Goal: Task Accomplishment & Management: Use online tool/utility

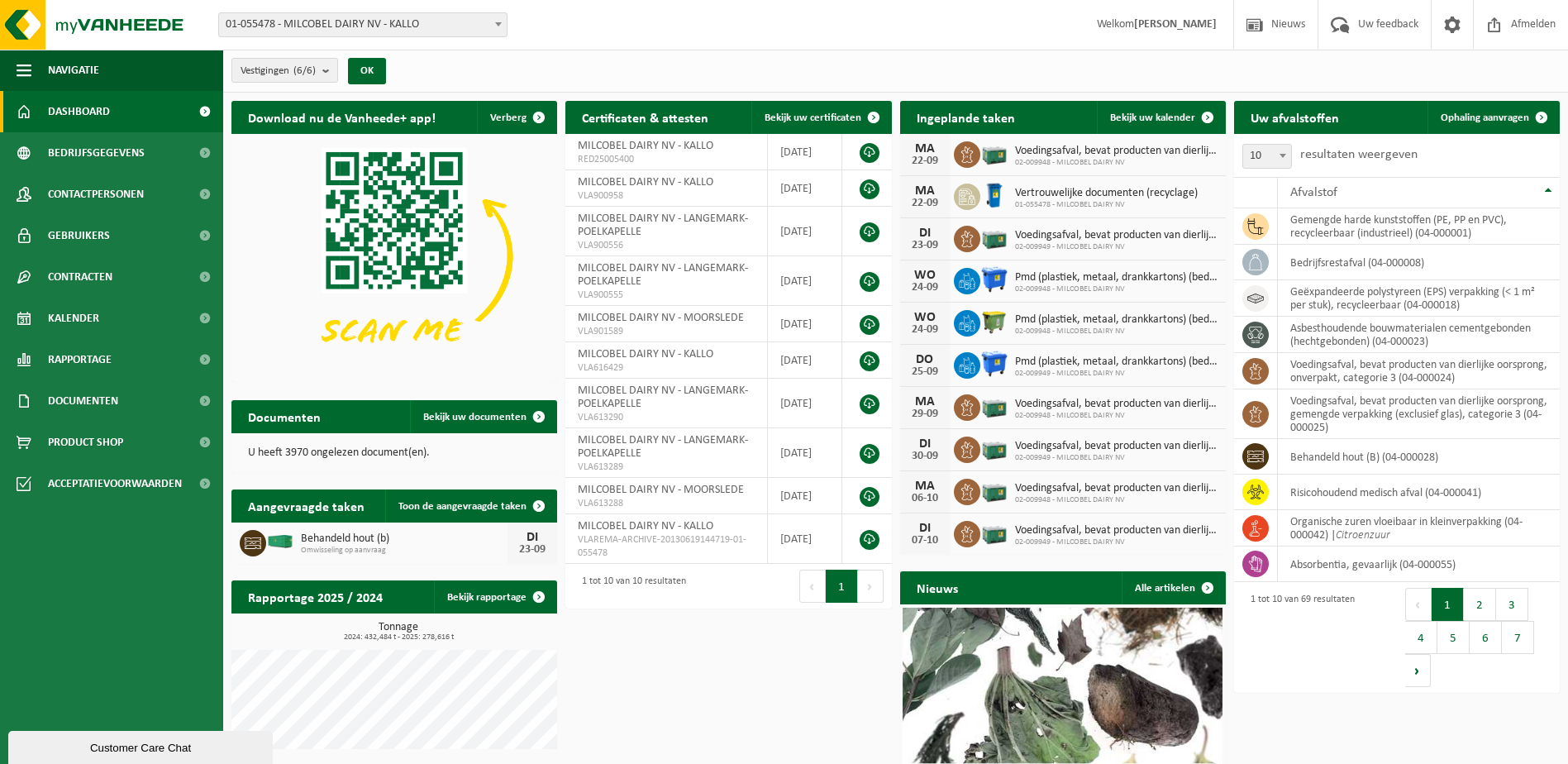
click at [1138, 150] on span "Voedingsafval, bevat producten van dierlijke oorsprong, gemengde verpakking (ex…" at bounding box center [1116, 151] width 203 height 13
click at [1083, 158] on span "02-009948 - MILCOBEL DAIRY NV" at bounding box center [1116, 162] width 203 height 10
click at [1017, 162] on span "02-009948 - MILCOBEL DAIRY NV" at bounding box center [1116, 162] width 203 height 10
drag, startPoint x: 1017, startPoint y: 162, endPoint x: 1083, endPoint y: 168, distance: 66.3
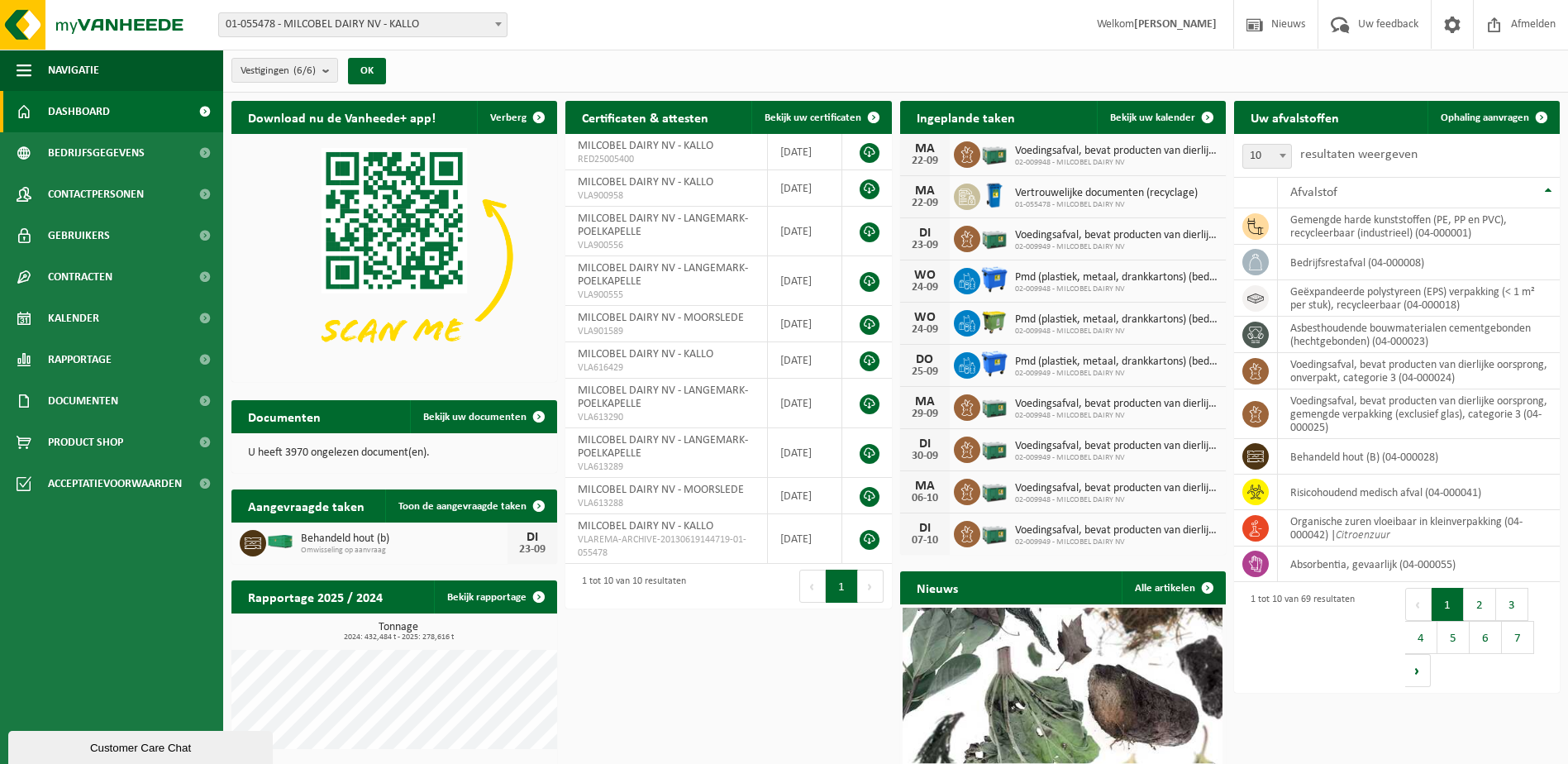
click at [1083, 168] on div "[DATE] Voedingsafval, bevat producten van dierlijke oorsprong, gemengde verpakk…" at bounding box center [1063, 155] width 326 height 43
click at [361, 17] on span "01-055478 - MILCOBEL DAIRY NV - KALLO" at bounding box center [362, 25] width 288 height 23
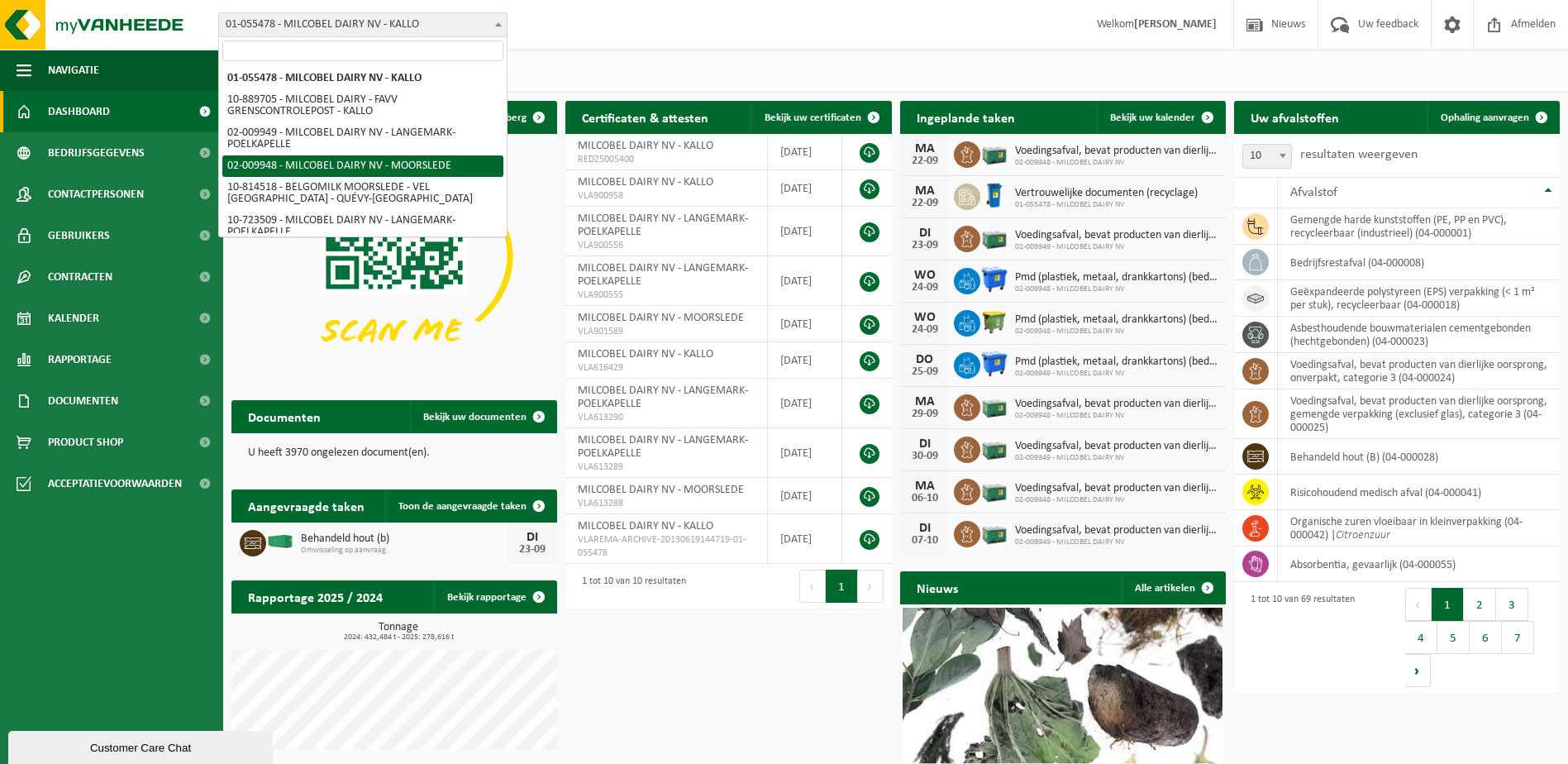
select select "1949"
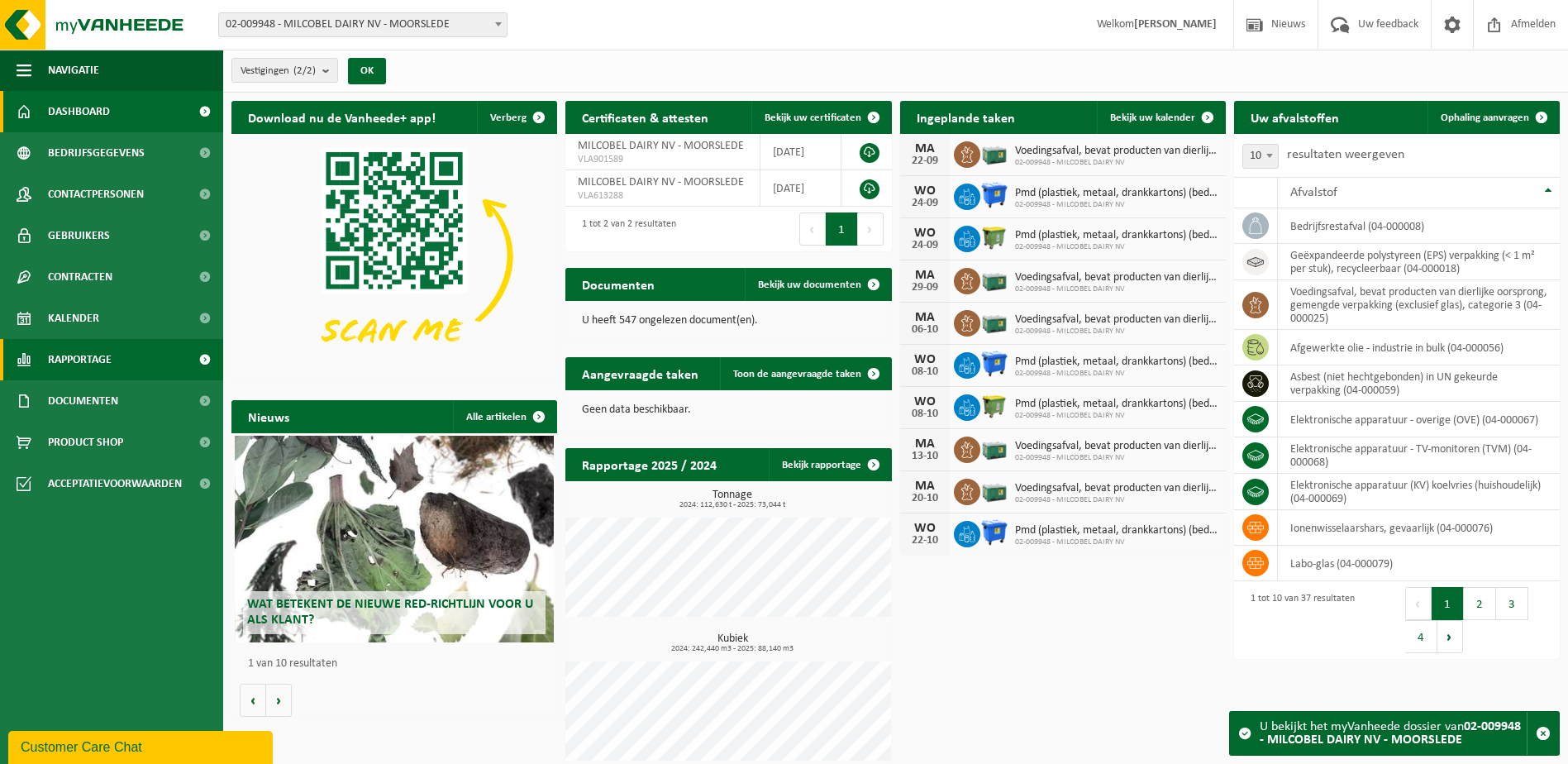
click at [105, 347] on span "Rapportage" at bounding box center [80, 359] width 64 height 42
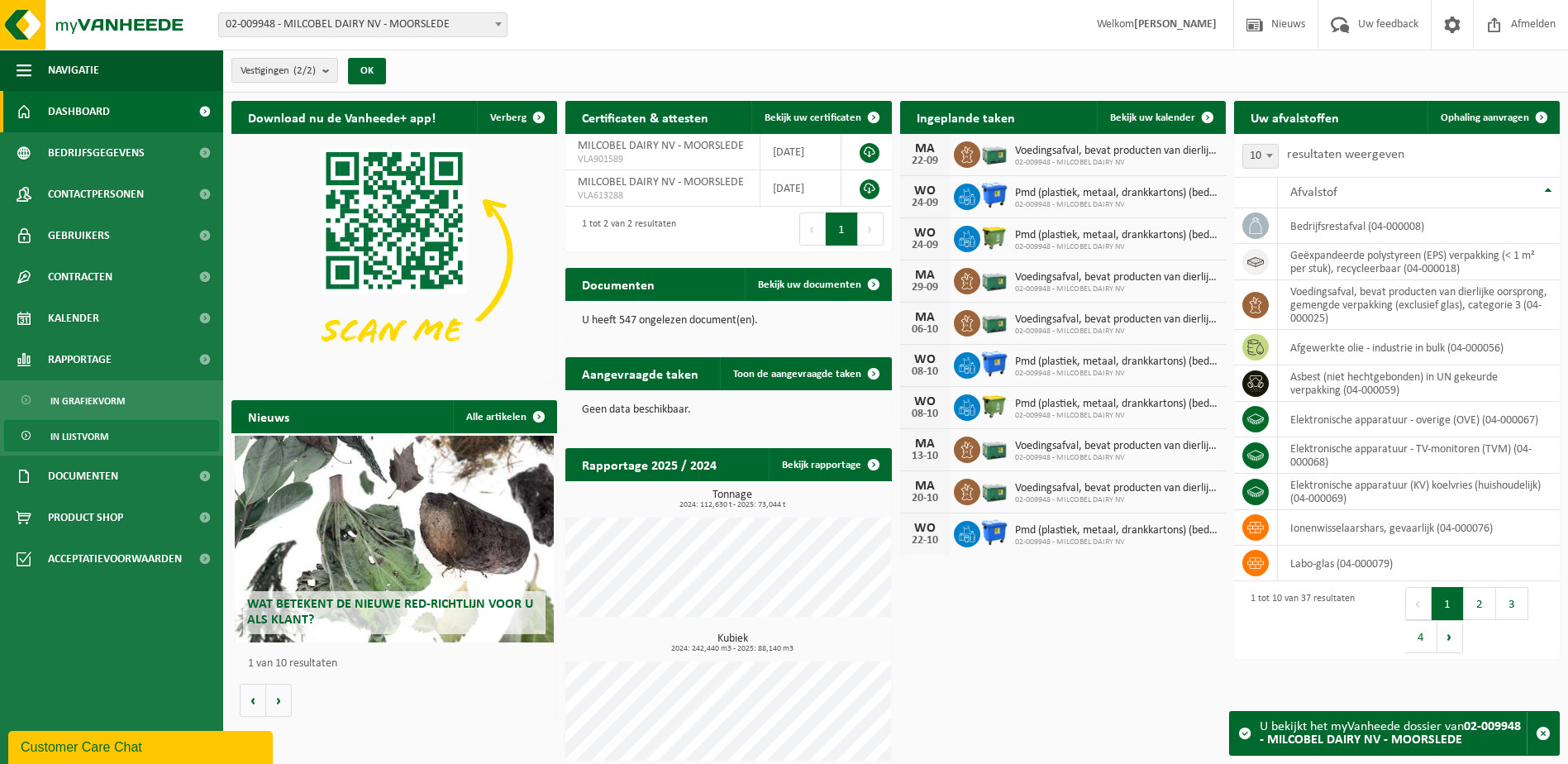
click at [122, 433] on link "In lijstvorm" at bounding box center [112, 435] width 215 height 31
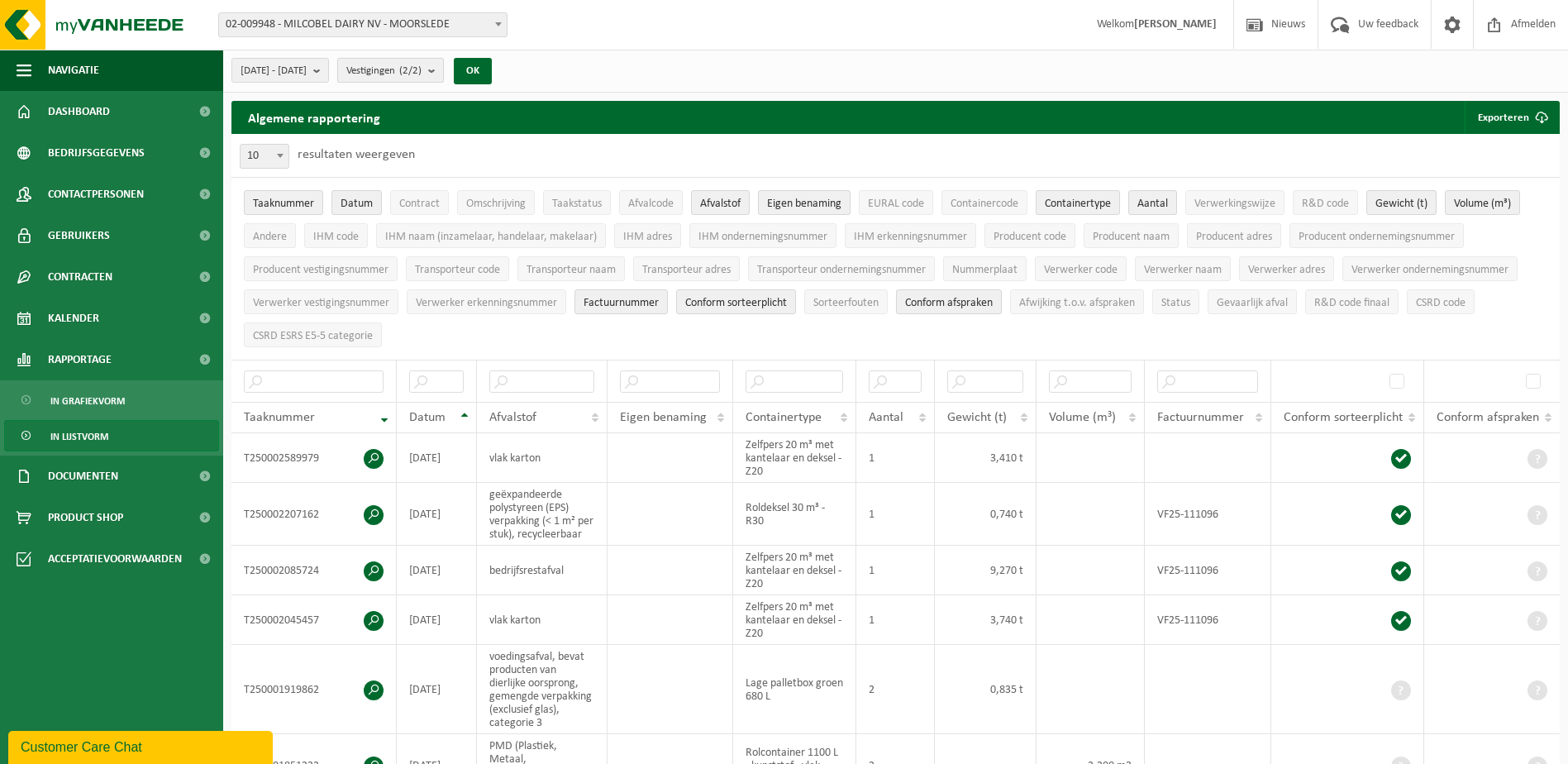
click at [444, 70] on button "Vestigingen (2/2)" at bounding box center [391, 70] width 106 height 25
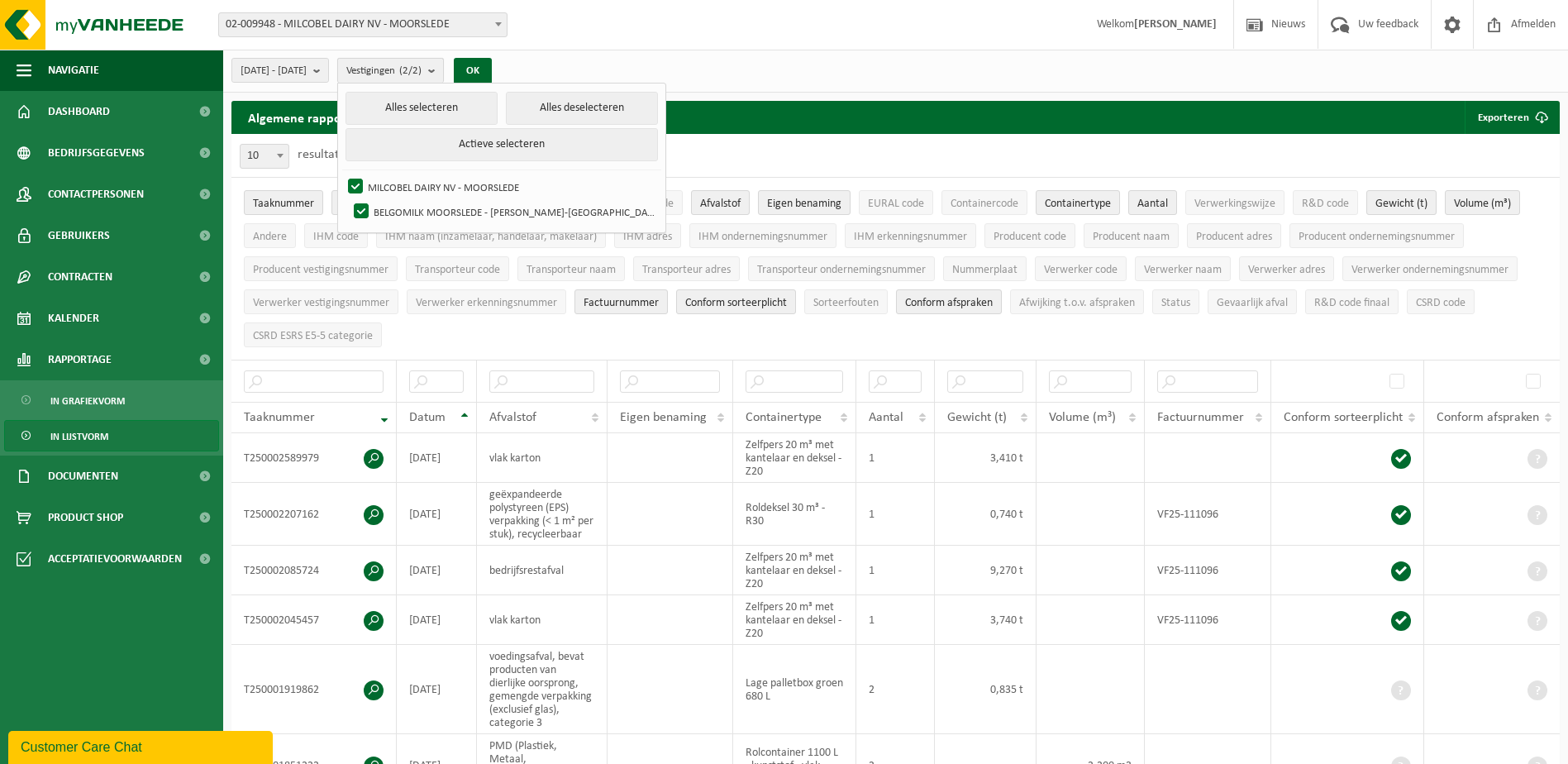
click at [444, 70] on button "Vestigingen (2/2)" at bounding box center [391, 70] width 106 height 25
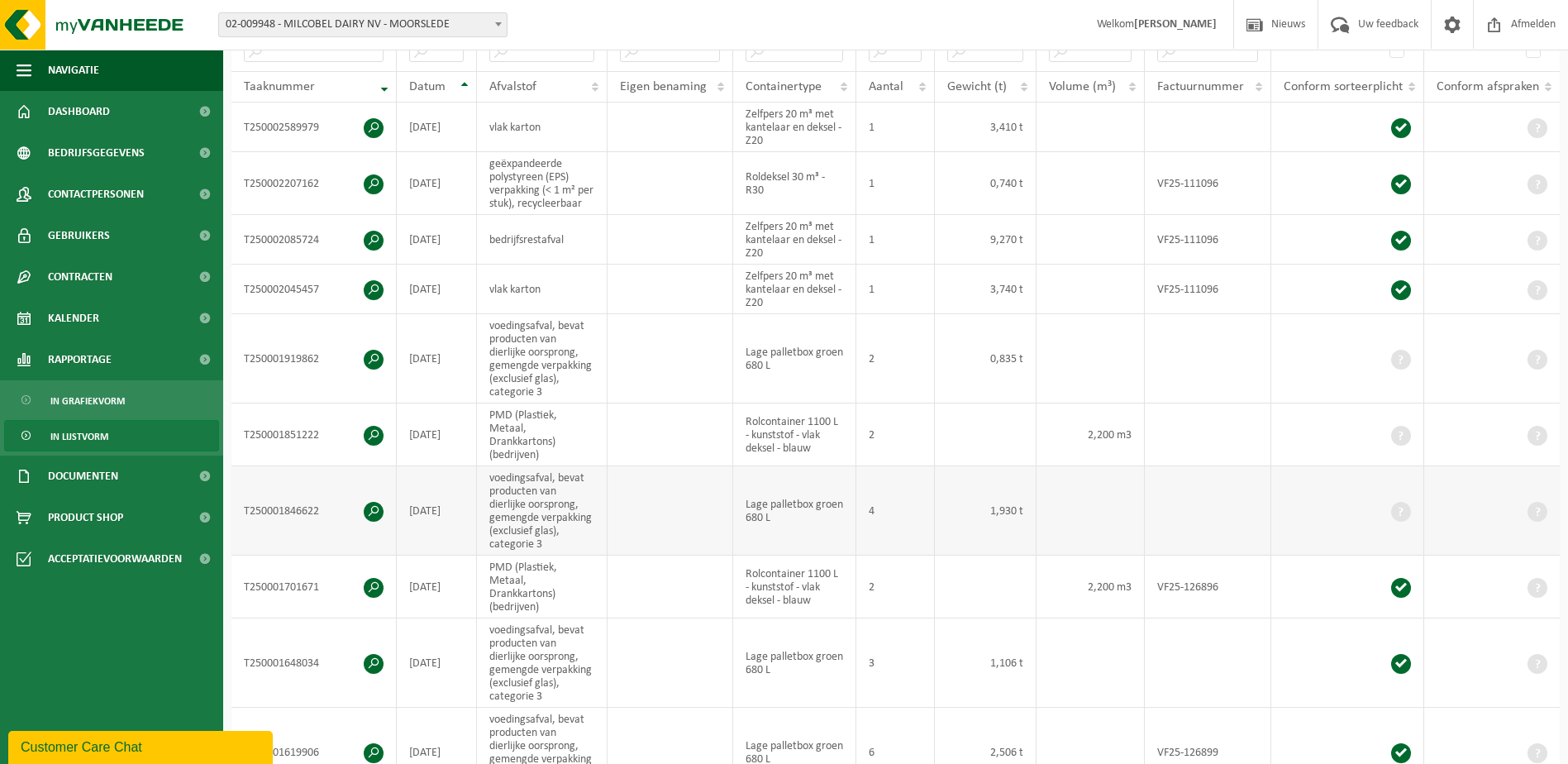
scroll to position [166, 0]
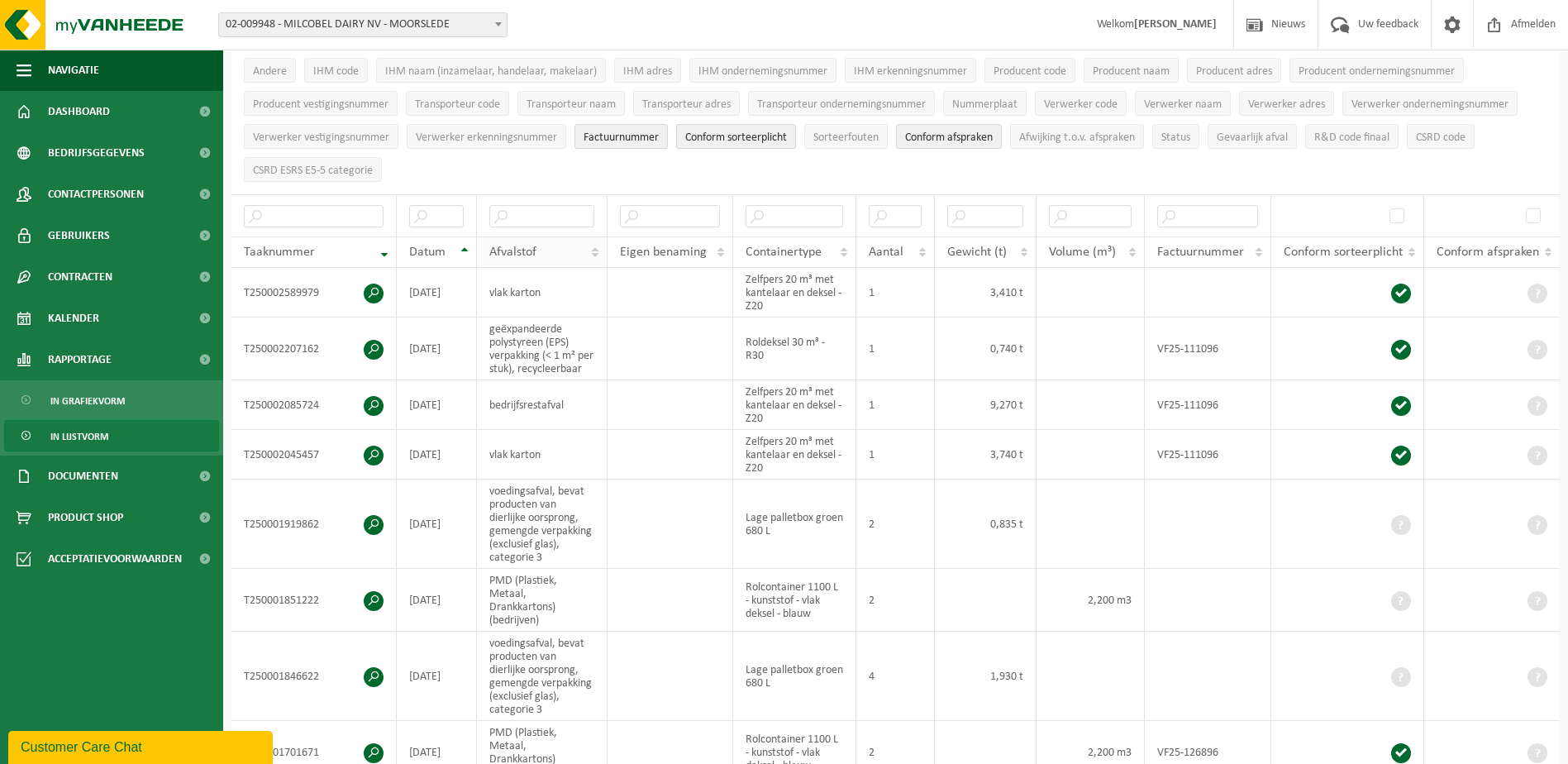
click at [593, 253] on th "Afvalstof" at bounding box center [541, 252] width 130 height 31
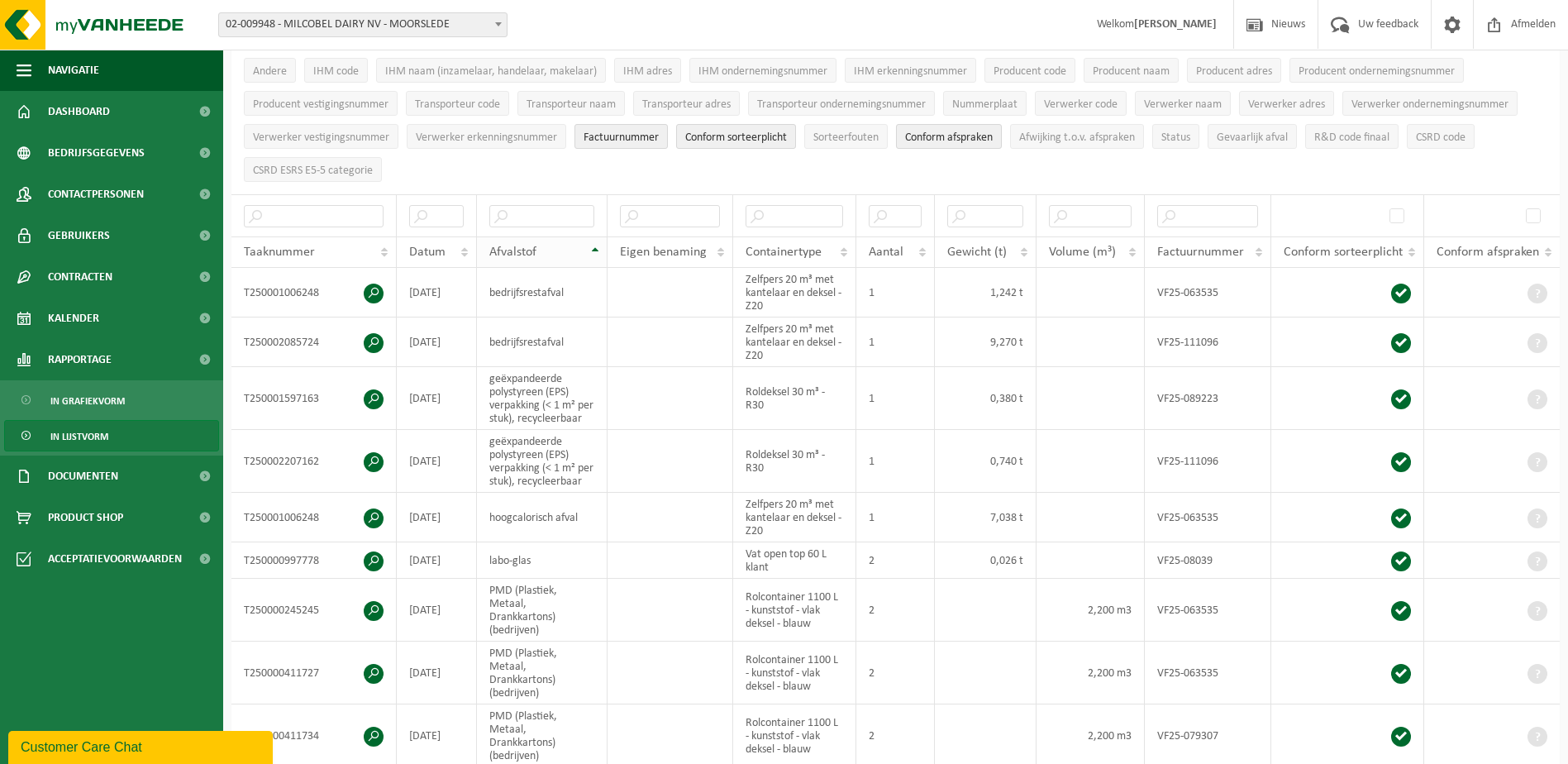
click at [593, 250] on th "Afvalstof" at bounding box center [541, 252] width 130 height 31
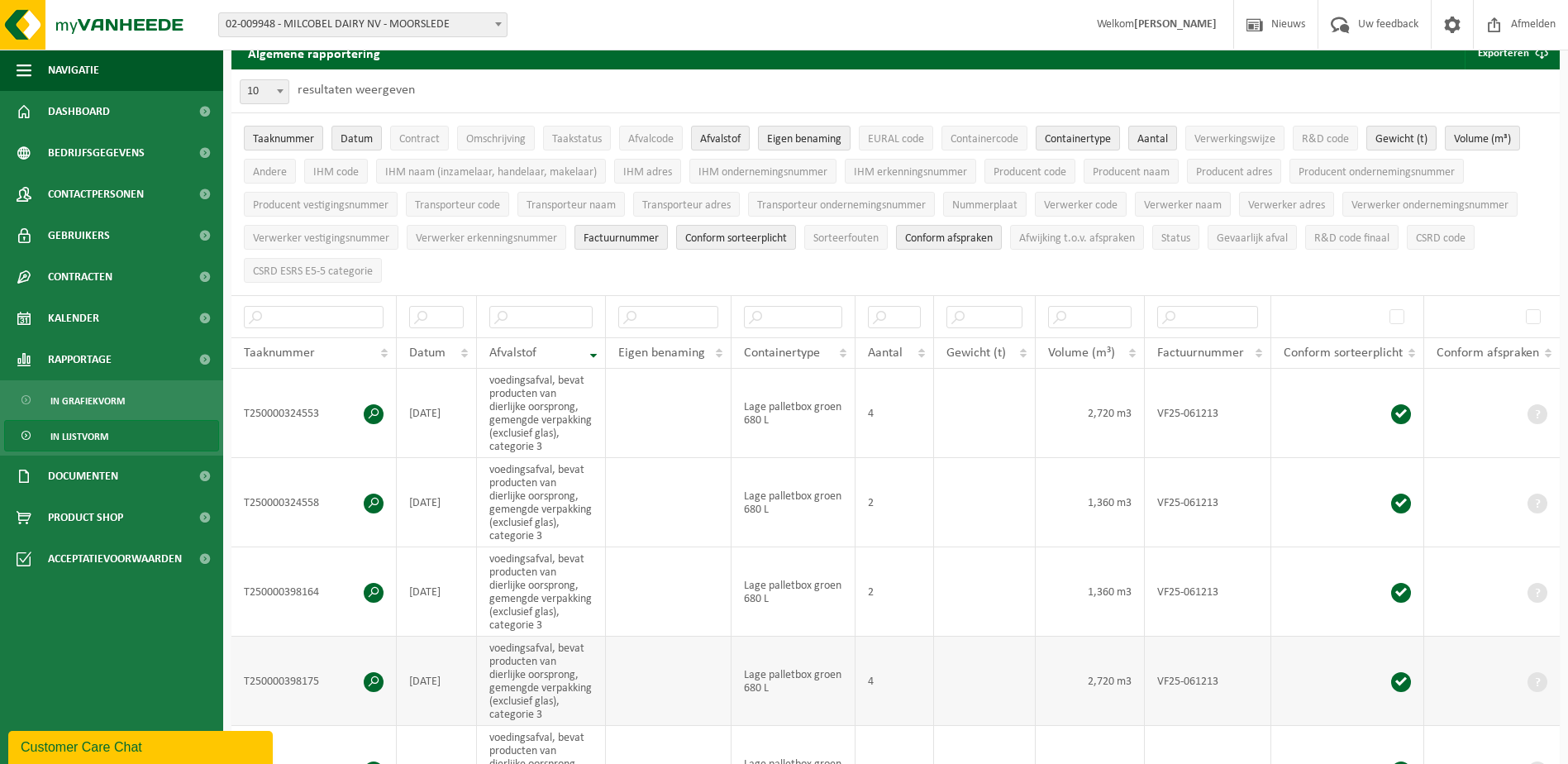
scroll to position [0, 0]
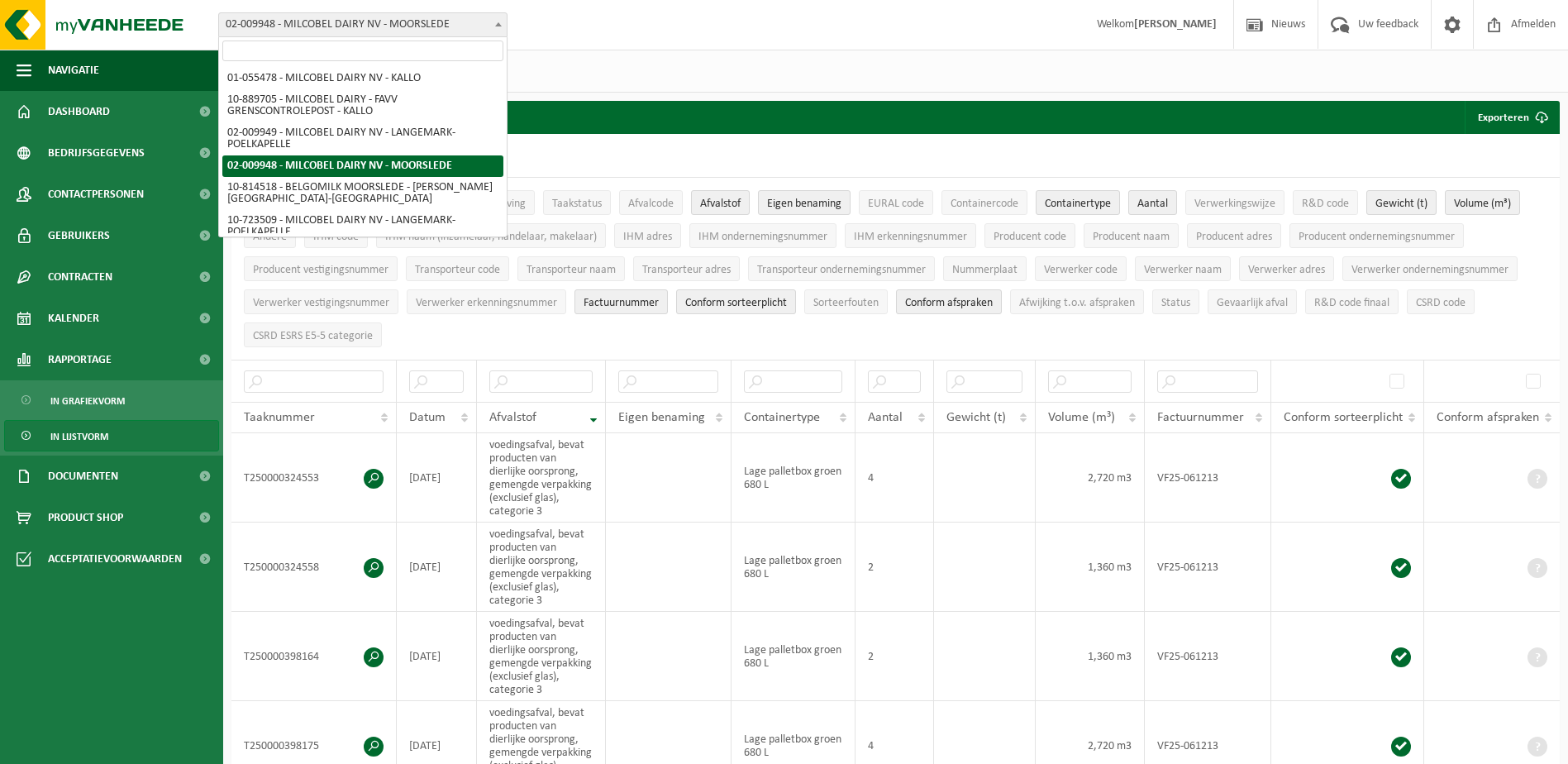
click at [492, 22] on span at bounding box center [498, 24] width 17 height 21
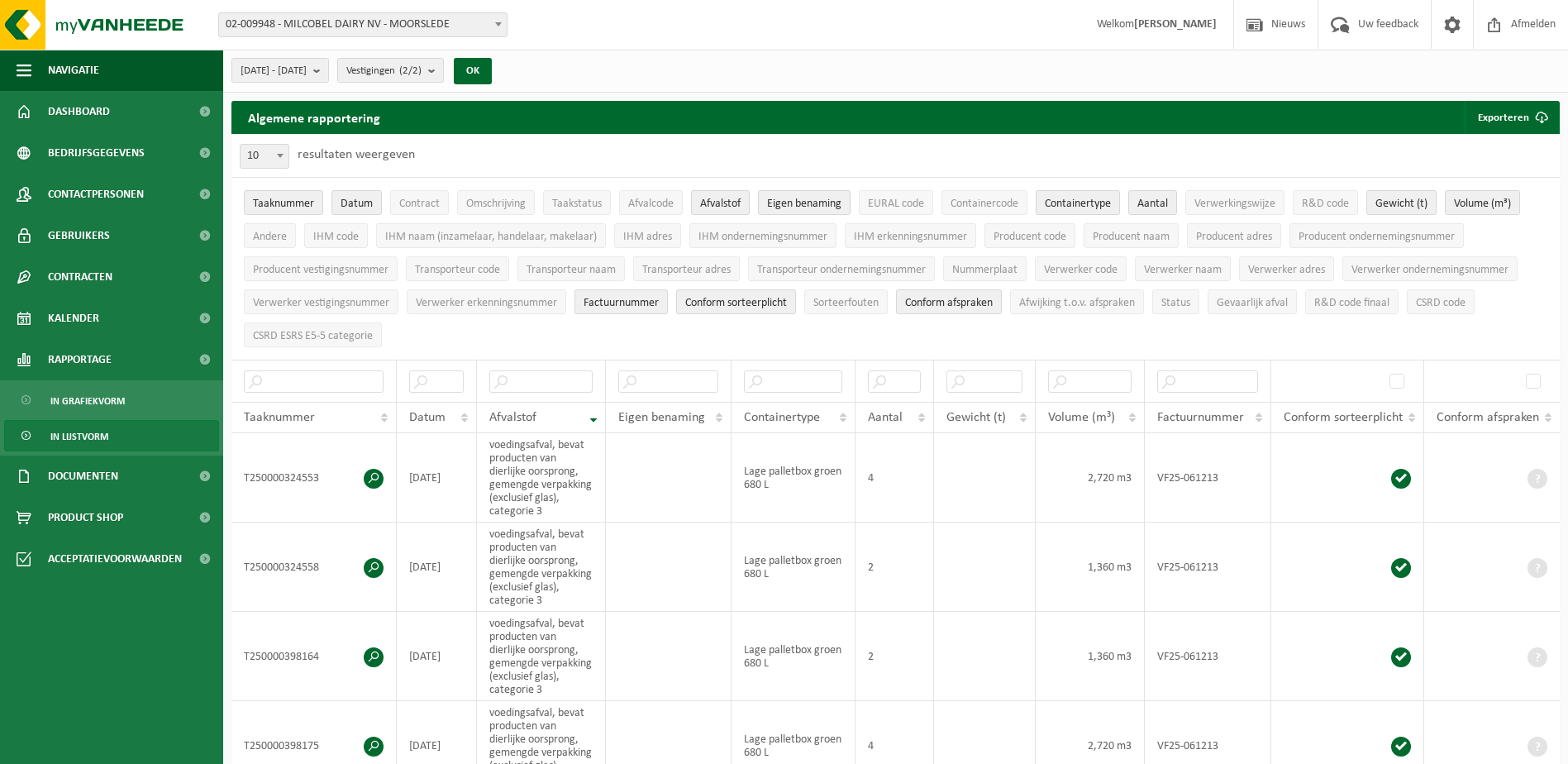
click at [492, 22] on span at bounding box center [498, 24] width 17 height 21
click at [457, 405] on th "Datum" at bounding box center [437, 417] width 80 height 31
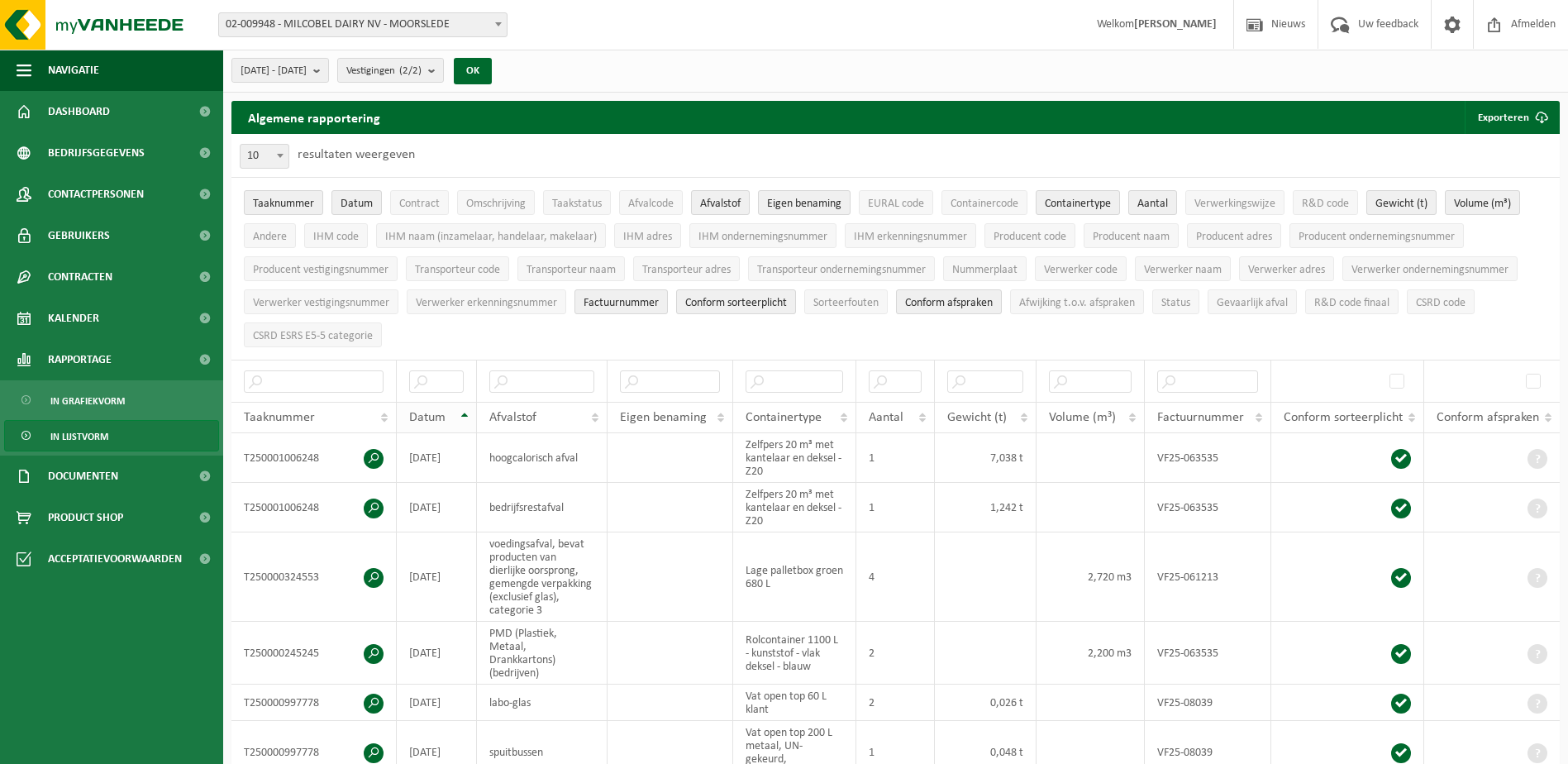
click at [459, 412] on th "Datum" at bounding box center [437, 417] width 80 height 31
